Goal: Task Accomplishment & Management: Complete application form

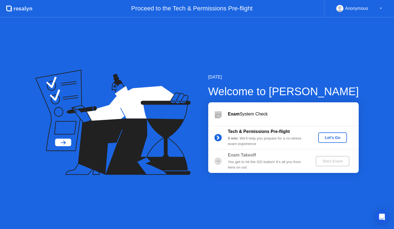
click at [337, 140] on div "Let's Go" at bounding box center [332, 137] width 24 height 4
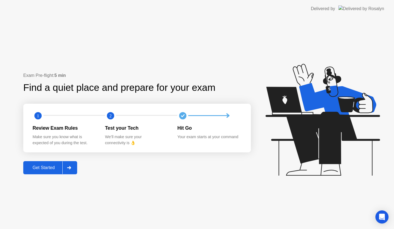
click at [44, 166] on div "Get Started" at bounding box center [43, 167] width 37 height 5
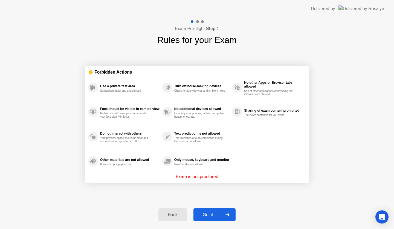
click at [206, 213] on div "Got it" at bounding box center [208, 214] width 26 height 5
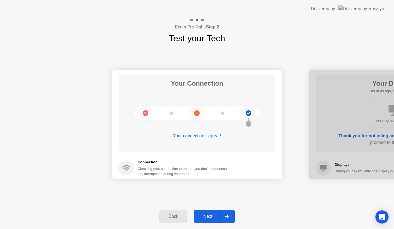
click at [200, 217] on div "Next" at bounding box center [208, 216] width 24 height 5
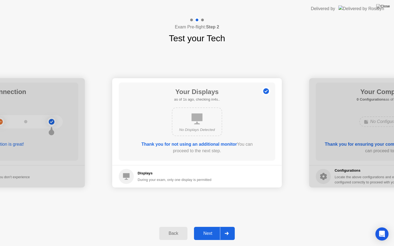
click at [212, 221] on div "Back Next" at bounding box center [197, 233] width 394 height 25
click at [212, 229] on div "Next" at bounding box center [208, 233] width 24 height 5
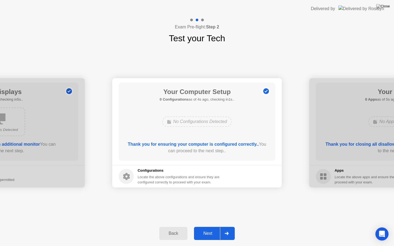
click at [212, 229] on button "Next" at bounding box center [214, 233] width 41 height 13
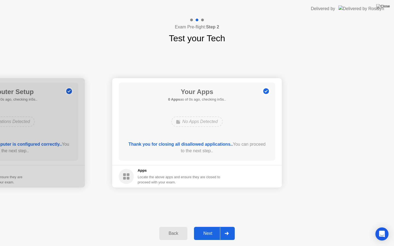
click at [215, 229] on button "Next" at bounding box center [214, 233] width 41 height 13
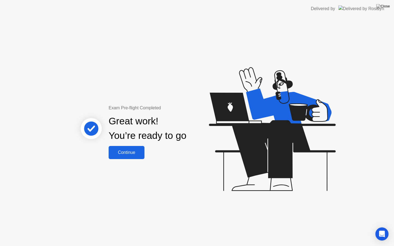
click at [132, 151] on div "Continue" at bounding box center [126, 152] width 33 height 5
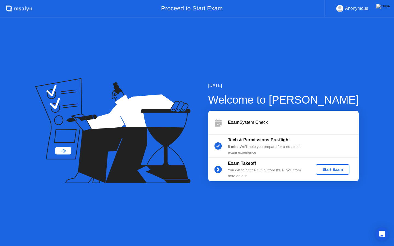
click at [324, 169] on div "Start Exam" at bounding box center [332, 169] width 29 height 4
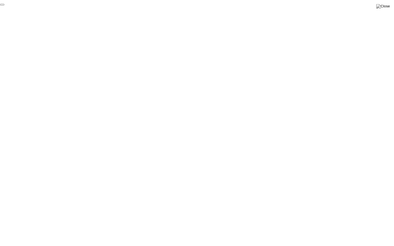
click div "End Proctoring Session"
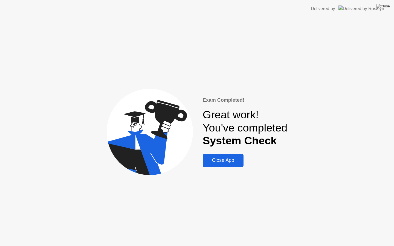
click at [231, 165] on button "Close App" at bounding box center [223, 160] width 41 height 13
